Goal: Task Accomplishment & Management: Use online tool/utility

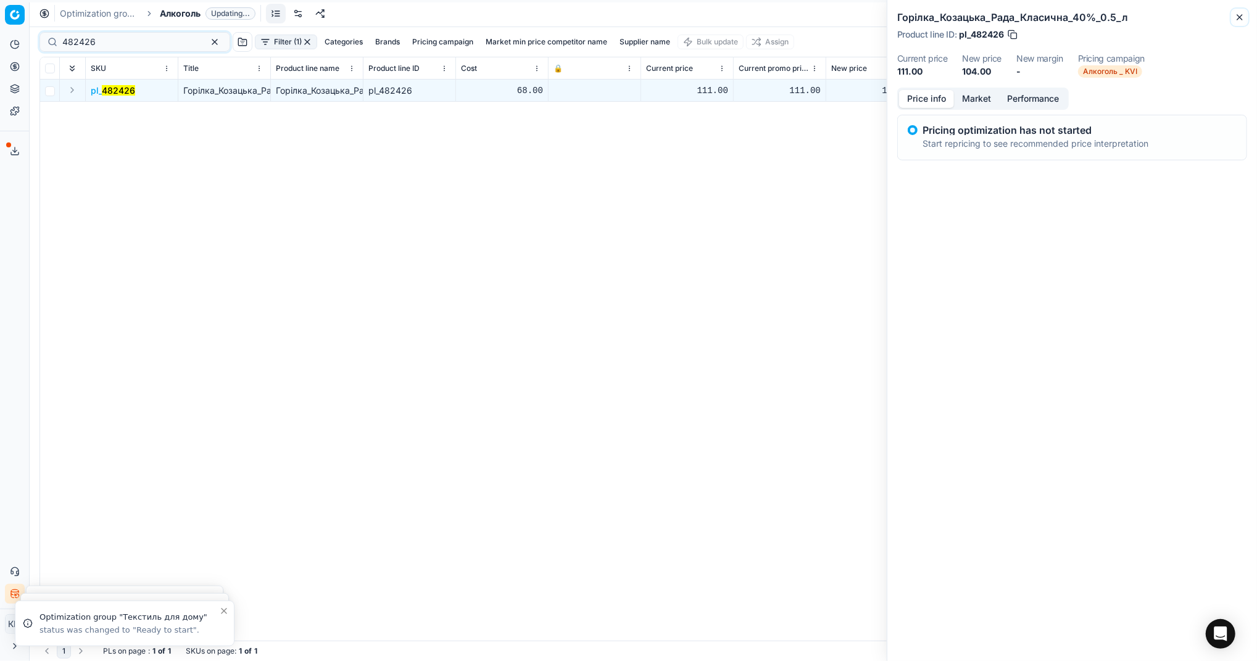
click at [1237, 17] on icon "button" at bounding box center [1239, 17] width 10 height 10
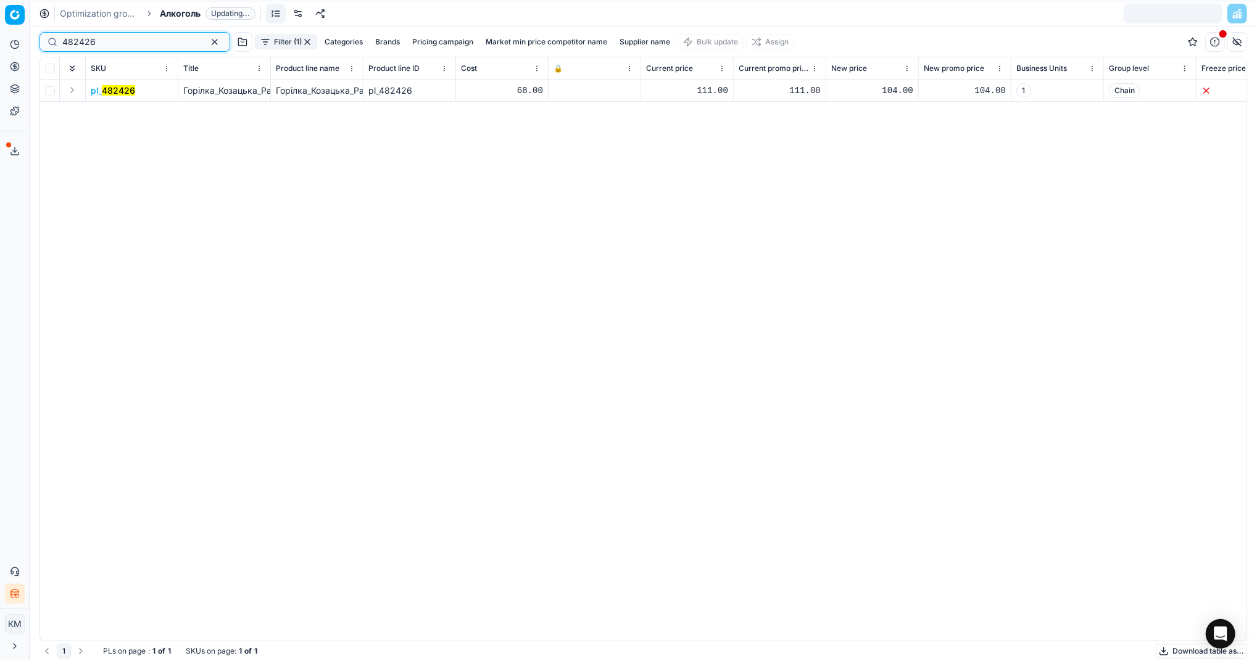
click at [207, 41] on button "button" at bounding box center [214, 42] width 15 height 15
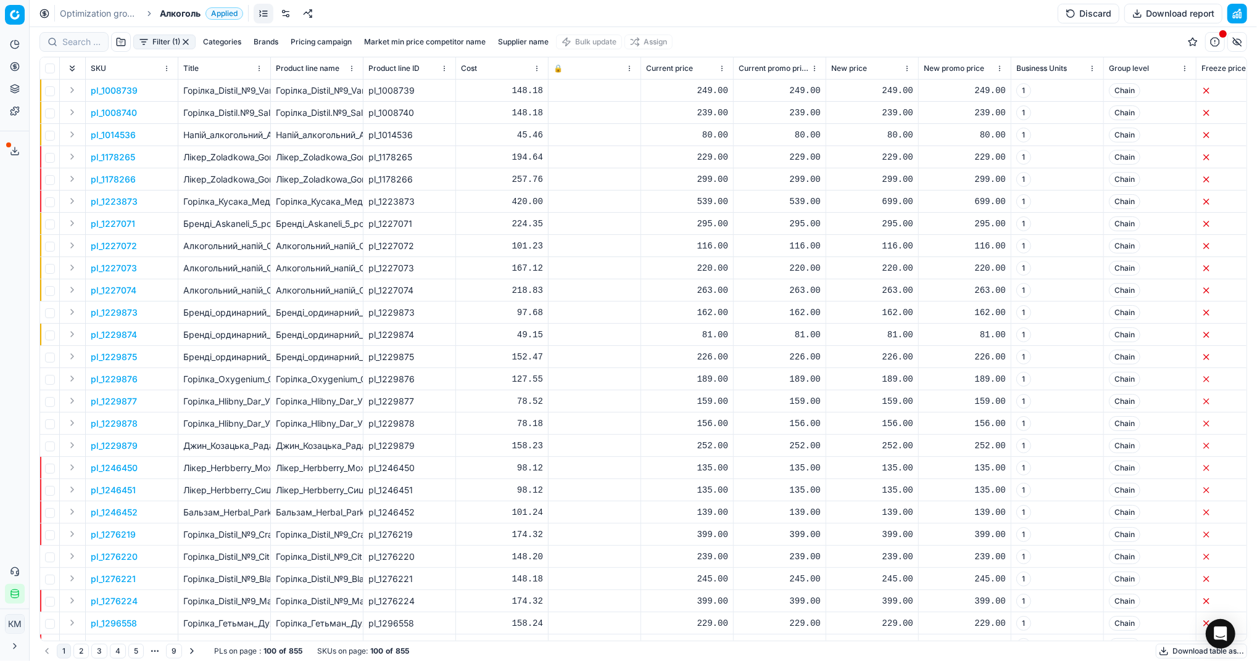
click at [1178, 652] on button "Download table as..." at bounding box center [1200, 651] width 91 height 15
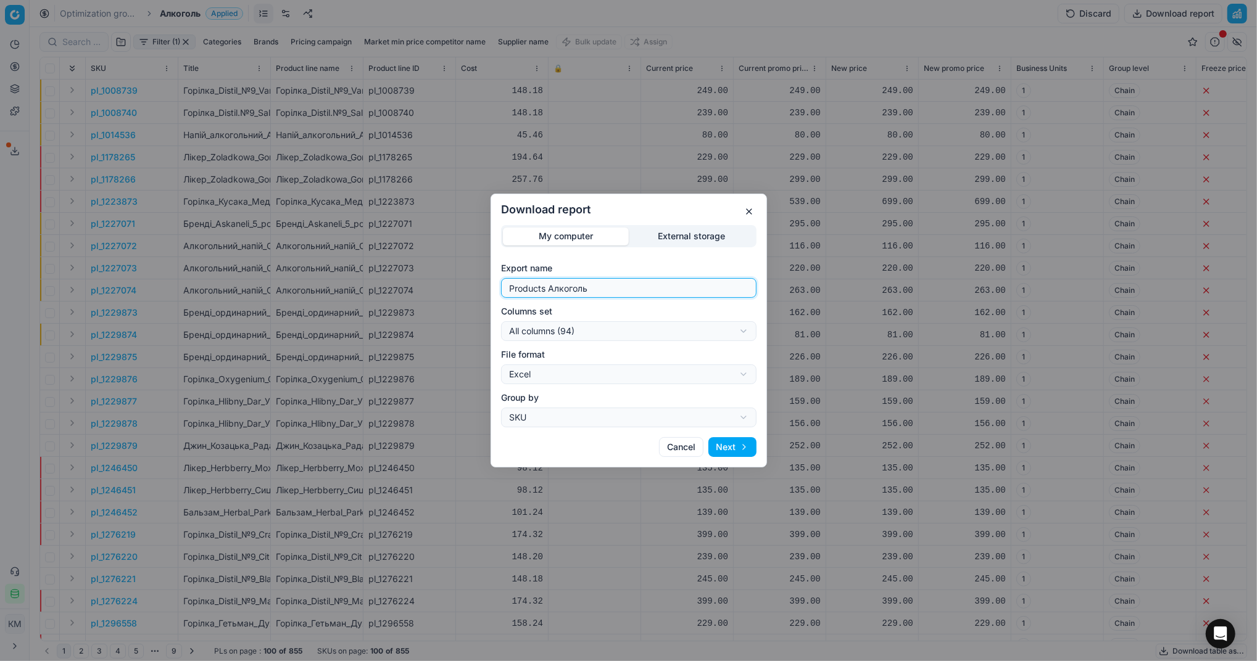
drag, startPoint x: 595, startPoint y: 292, endPoint x: 459, endPoint y: 292, distance: 136.3
click at [459, 292] on div "Download report My computer External storage Export name Products Алкоголь Colu…" at bounding box center [628, 330] width 1257 height 661
type input "Компетера [DATE]"
click at [728, 452] on button "Next" at bounding box center [732, 447] width 48 height 20
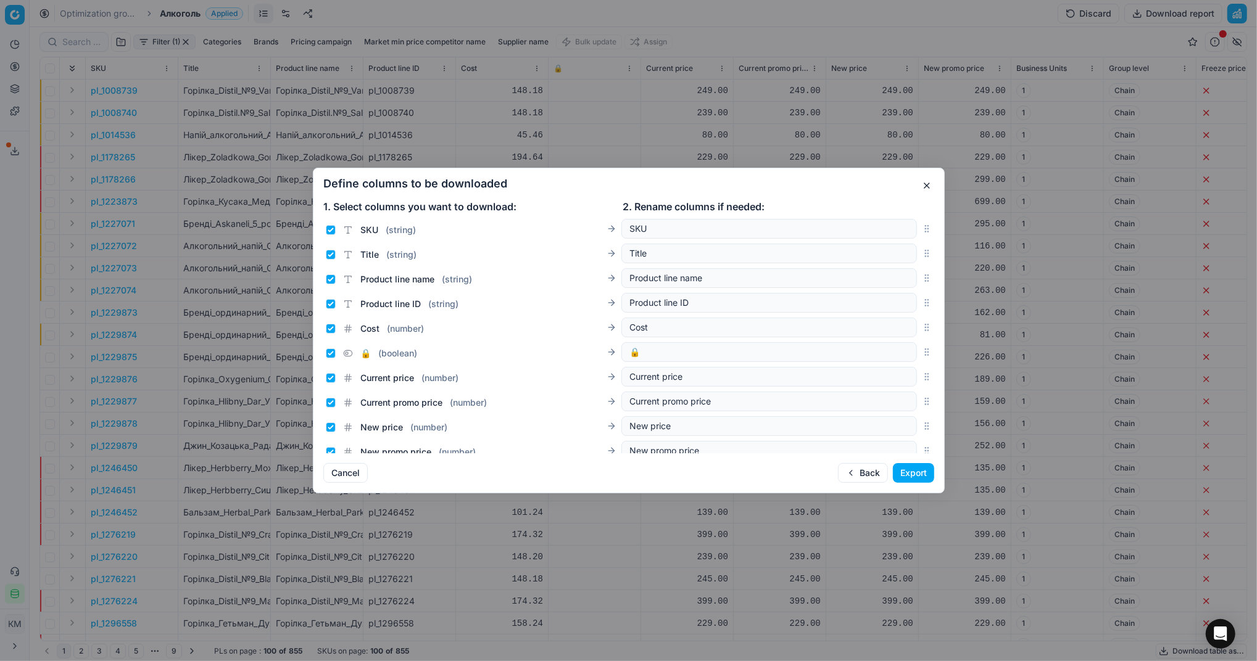
click at [920, 471] on button "Export" at bounding box center [913, 473] width 41 height 20
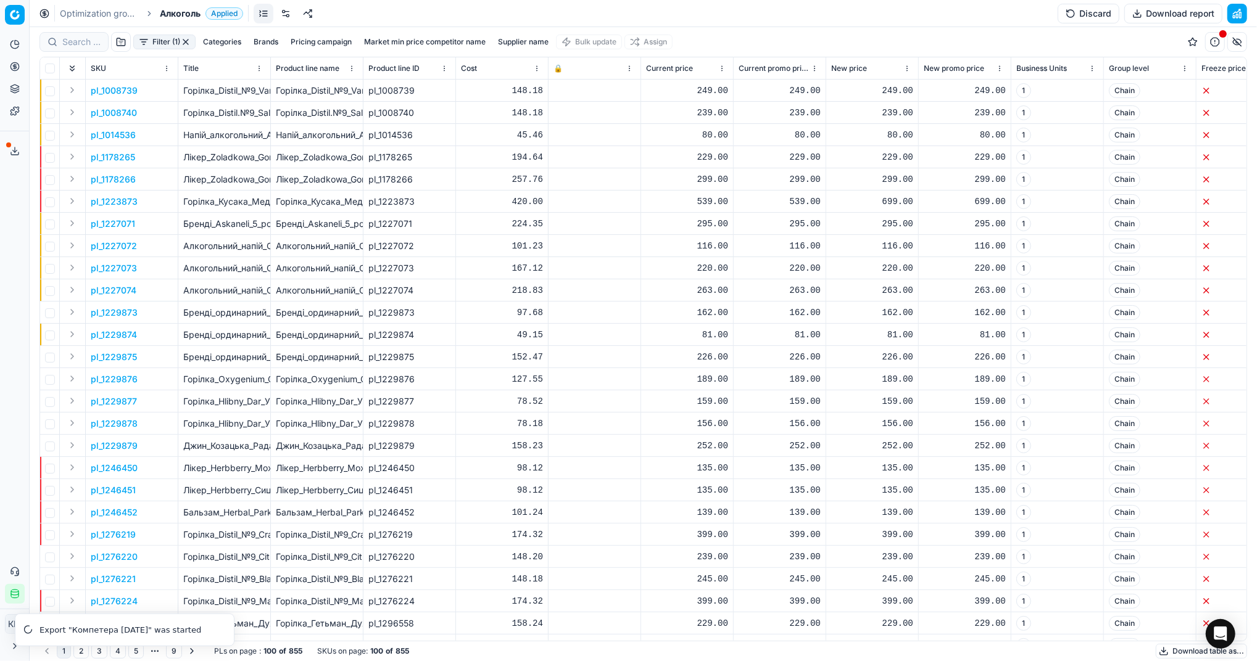
click at [15, 146] on icon at bounding box center [15, 151] width 10 height 10
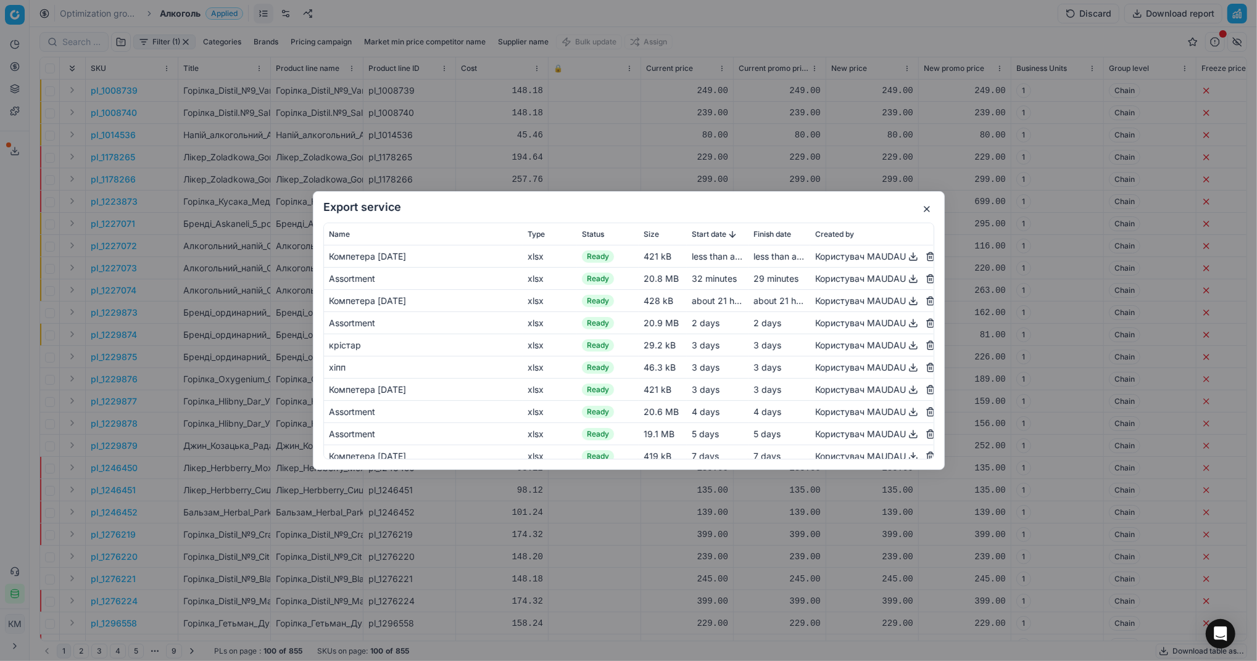
click at [906, 254] on button "button" at bounding box center [913, 256] width 15 height 15
